Goal: Check status: Check status

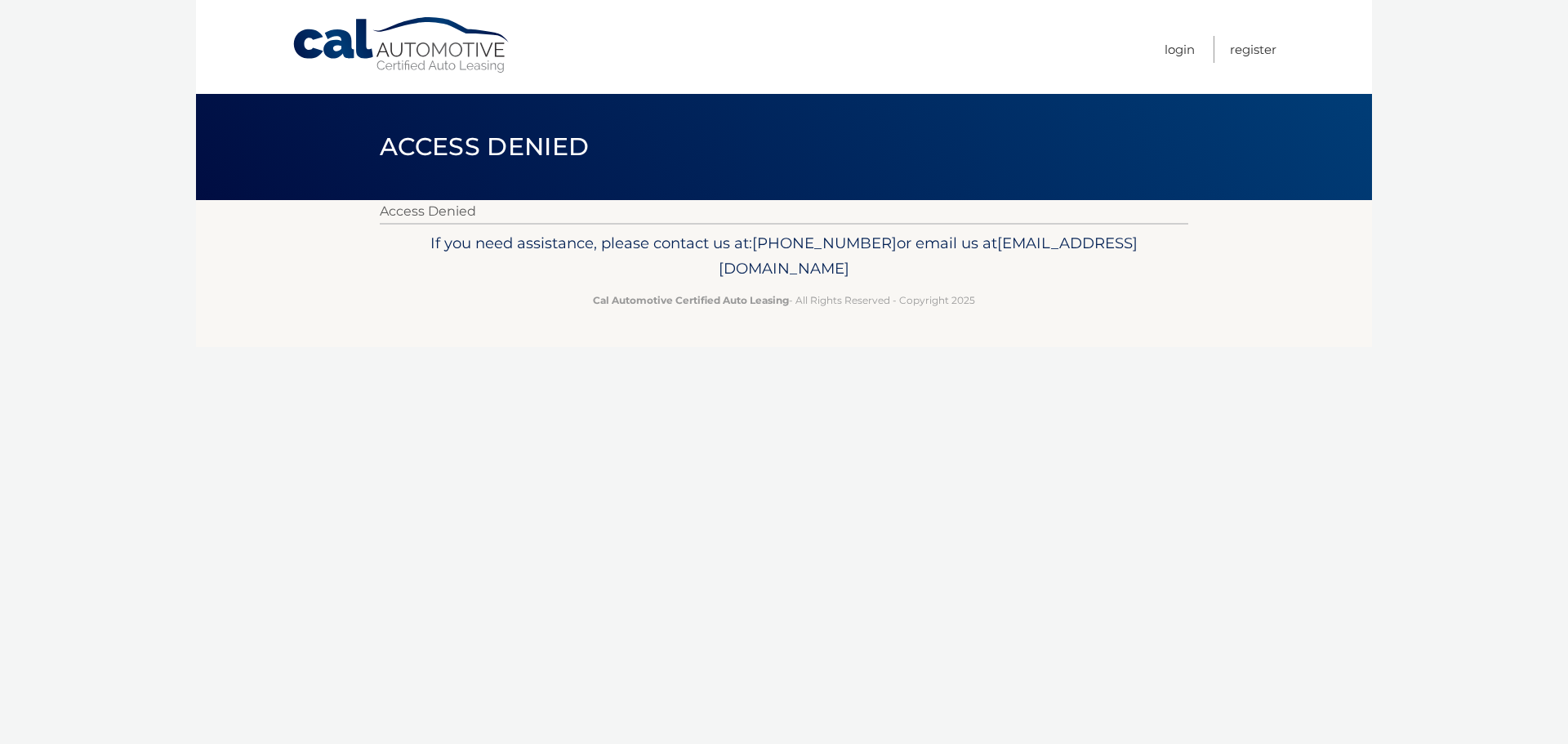
click at [1194, 52] on ul "Login Register" at bounding box center [1220, 47] width 112 height 94
click at [1187, 53] on link "Login" at bounding box center [1180, 49] width 30 height 27
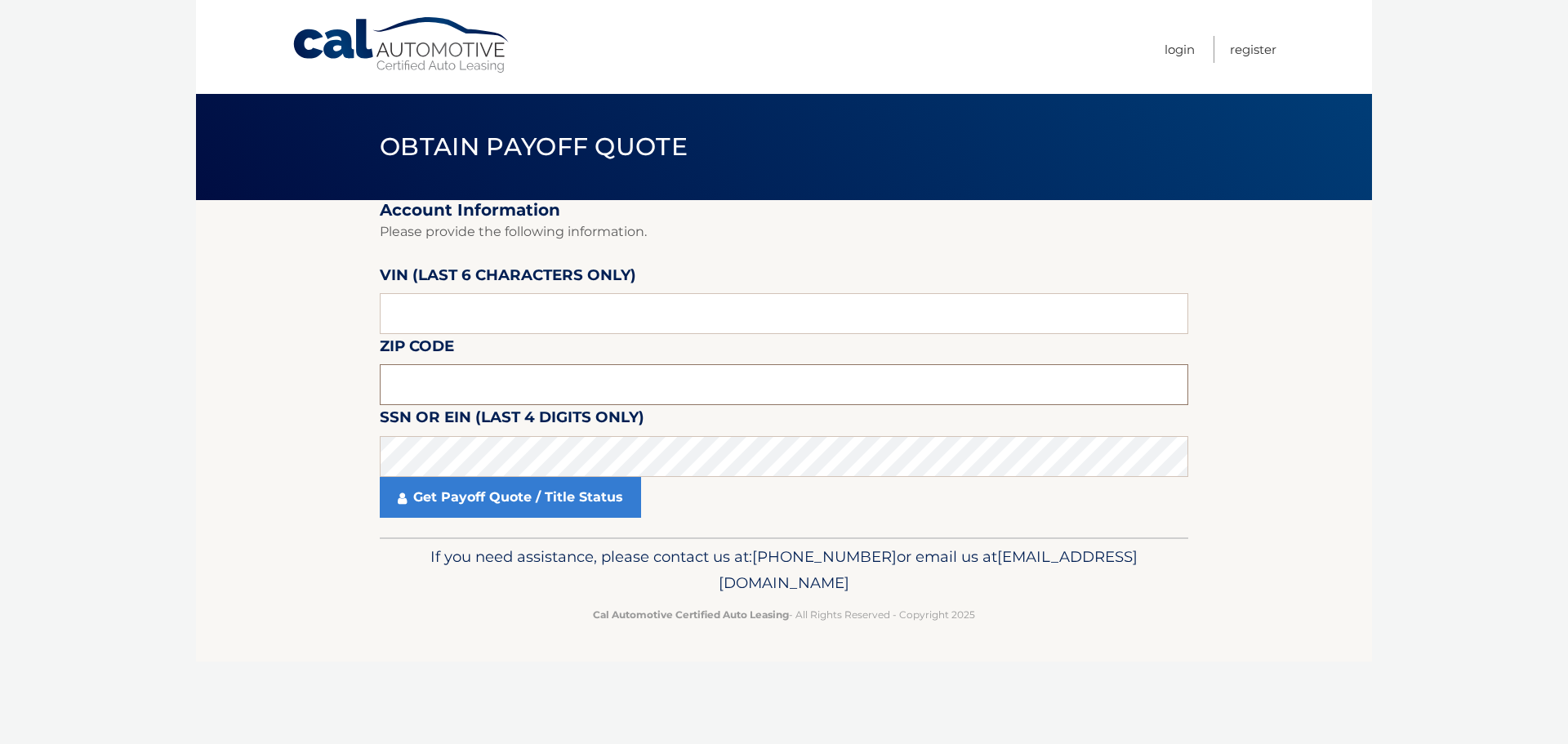
click at [517, 388] on input "text" at bounding box center [784, 384] width 809 height 41
type input "19003"
click at [1428, 437] on body "Cal Automotive Menu Login Register Obtain Payoff Quote" at bounding box center [784, 372] width 1568 height 744
click at [530, 310] on input "text" at bounding box center [784, 313] width 809 height 41
click at [649, 310] on input "text" at bounding box center [784, 313] width 809 height 41
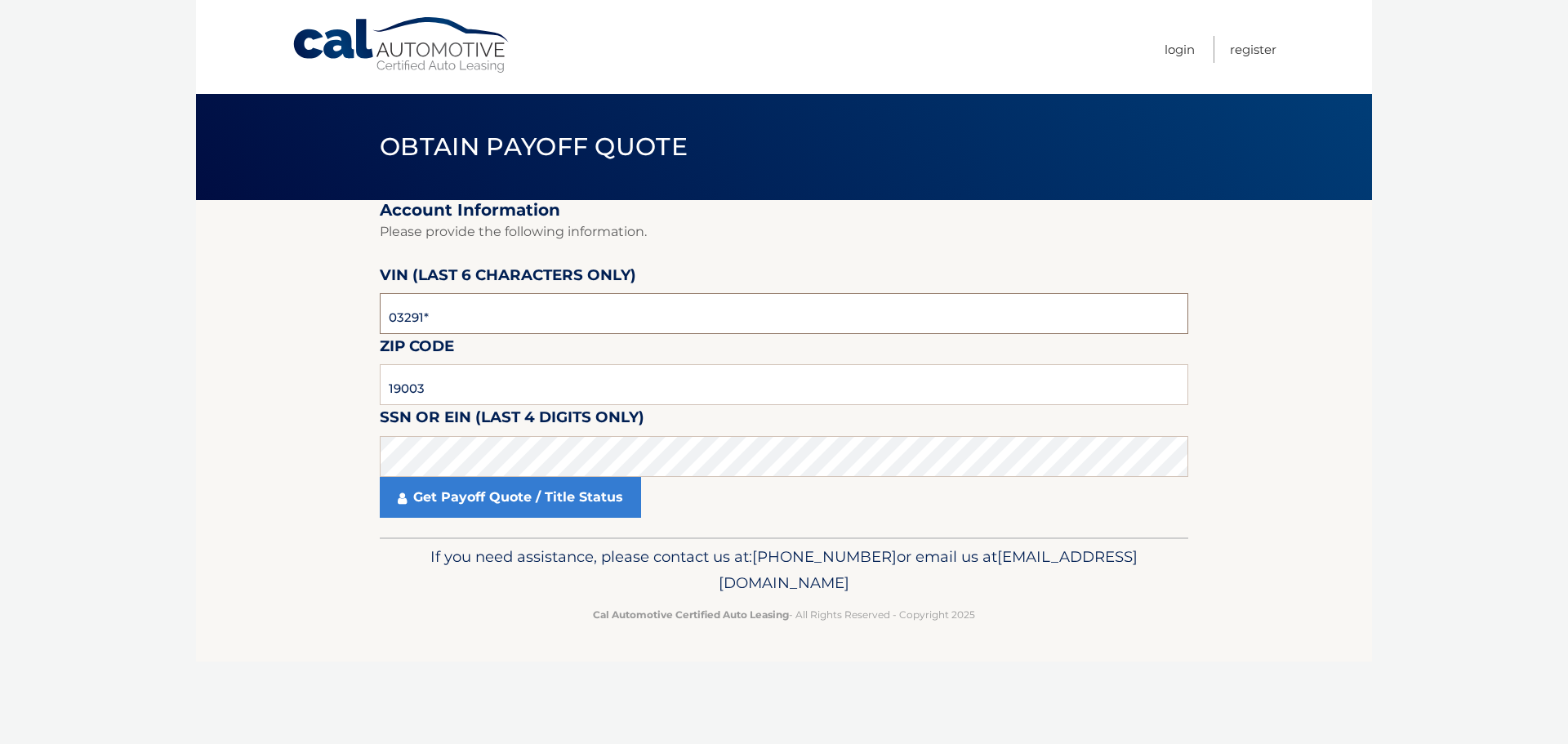
type input "032912"
click at [256, 257] on section "Account Information Please provide the following information. [PERSON_NAME] (la…" at bounding box center [784, 369] width 1176 height 337
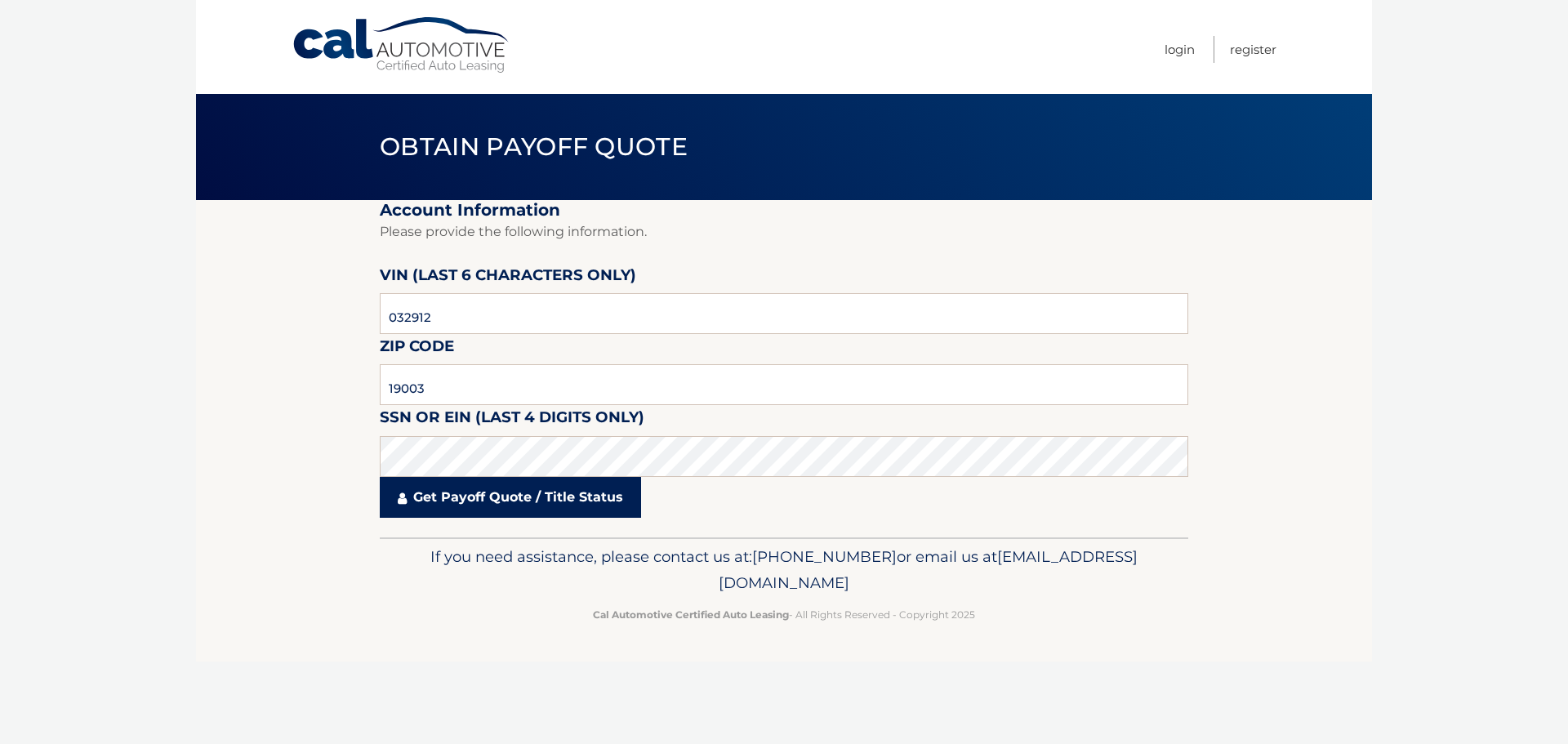
click at [457, 501] on link "Get Payoff Quote / Title Status" at bounding box center [510, 497] width 261 height 41
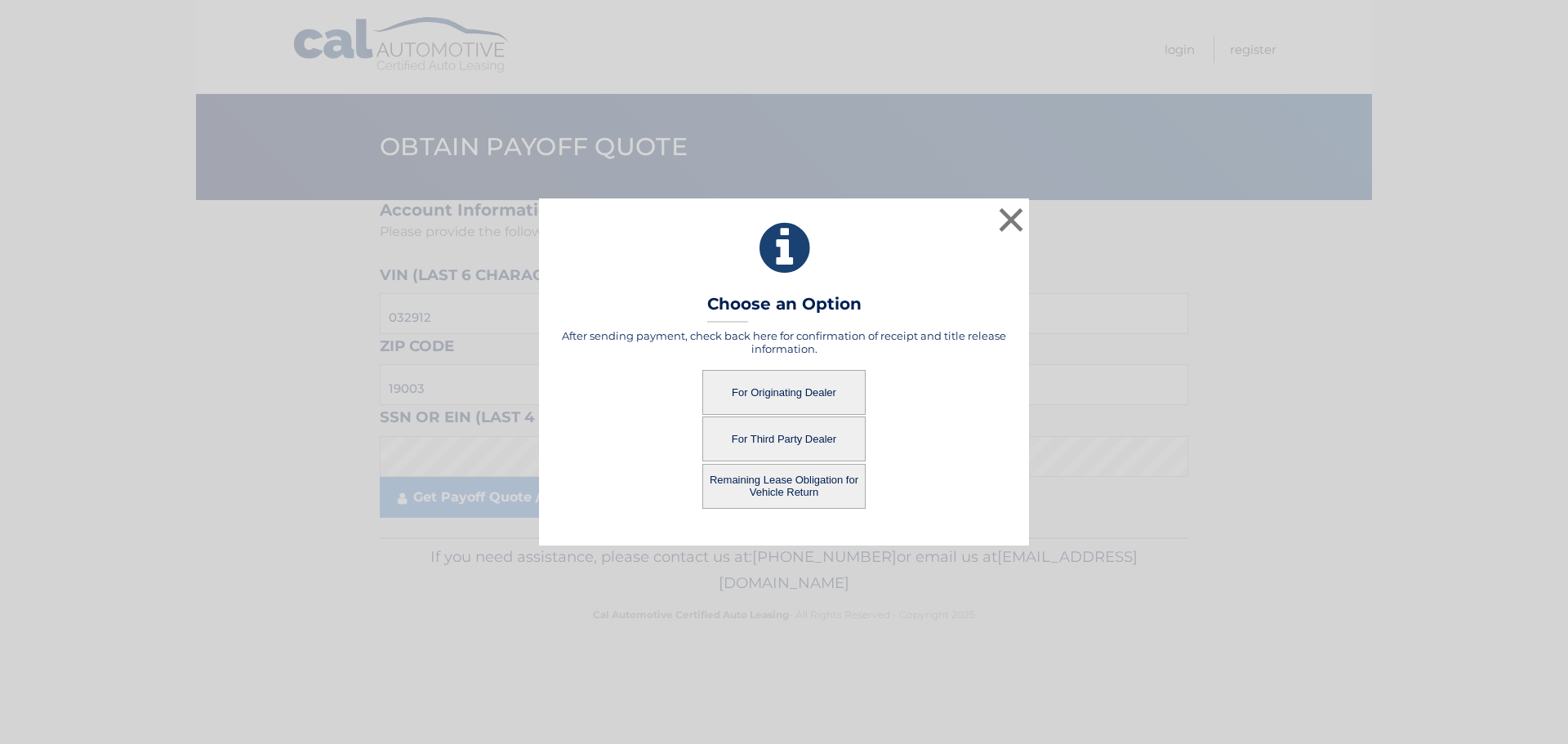
click at [790, 393] on button "For Originating Dealer" at bounding box center [784, 393] width 163 height 45
click at [762, 396] on button "For Originating Dealer" at bounding box center [784, 393] width 163 height 45
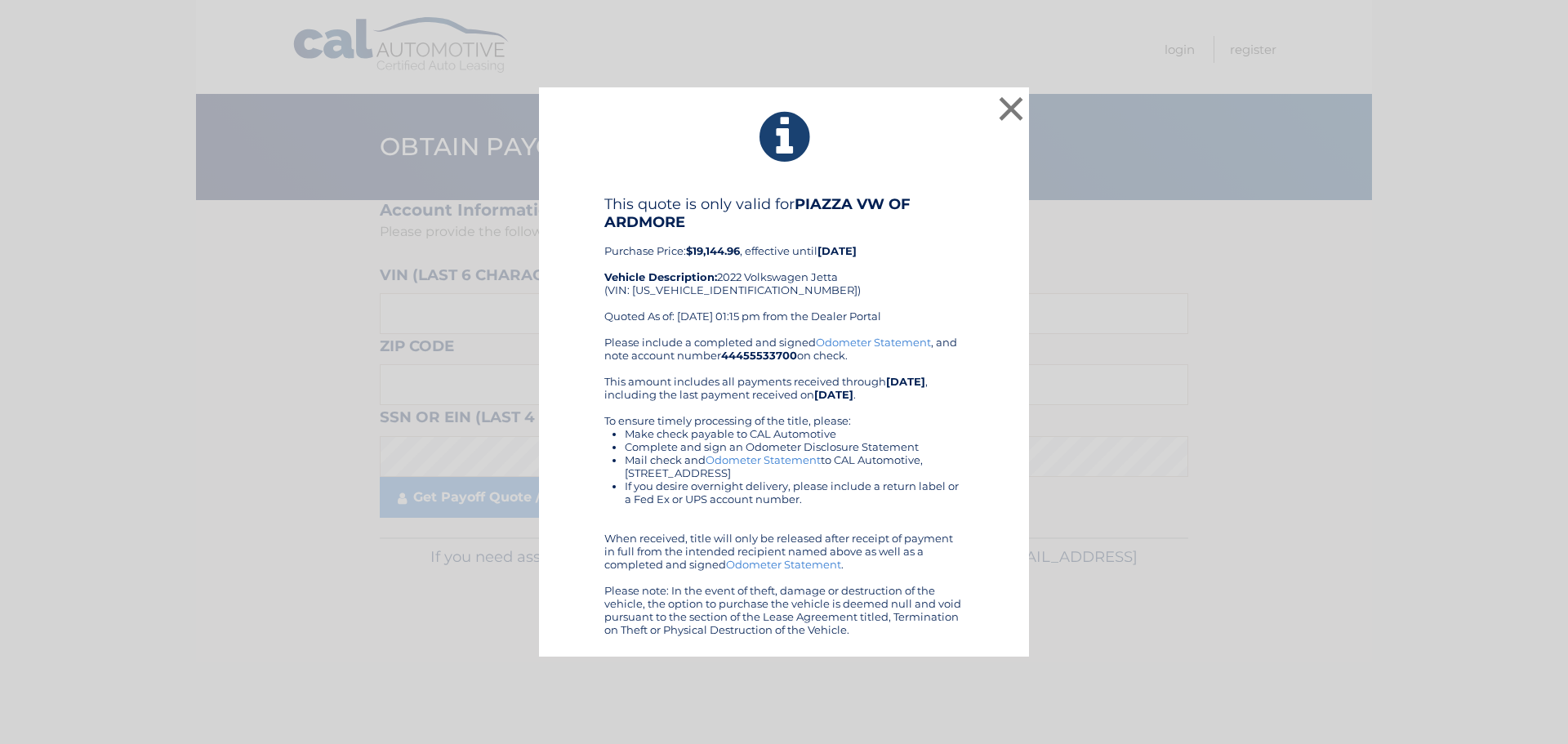
click at [896, 290] on div "This quote is only valid for PIAZZA VW OF ARDMORE Purchase Price: $19,144.96 , …" at bounding box center [784, 265] width 360 height 140
click at [1009, 103] on button "×" at bounding box center [1012, 108] width 33 height 33
